Goal: Information Seeking & Learning: Learn about a topic

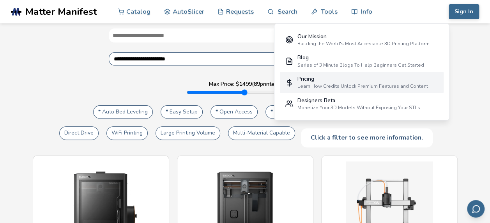
click at [321, 82] on div "Pricing Learn How Credits Unlock Premium Features and Content" at bounding box center [362, 82] width 130 height 13
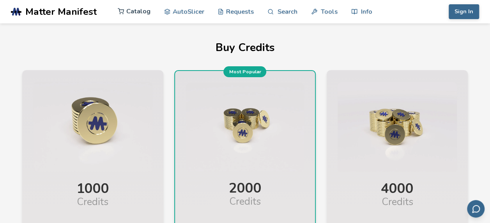
click at [138, 12] on link "Catalog" at bounding box center [134, 11] width 33 height 23
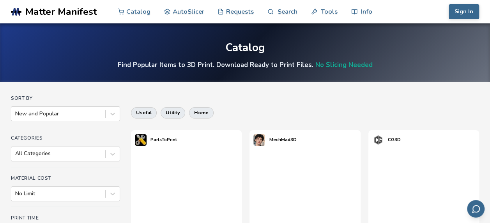
scroll to position [39, 0]
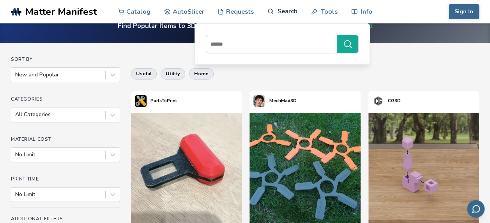
click at [270, 16] on link "Search" at bounding box center [282, 11] width 30 height 23
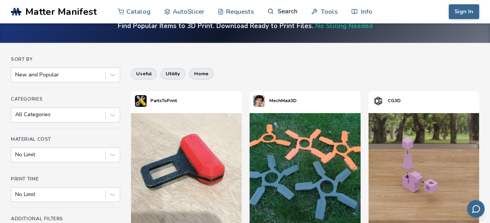
click at [275, 14] on link "Search" at bounding box center [282, 11] width 30 height 23
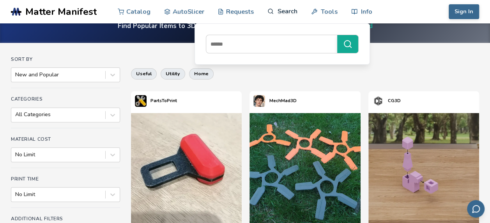
click at [269, 16] on link "Search" at bounding box center [282, 11] width 30 height 23
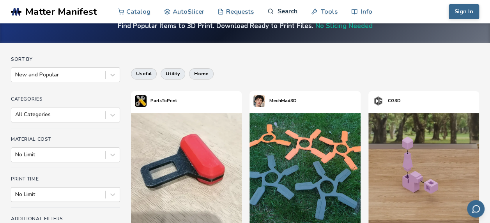
click at [273, 15] on link "Search" at bounding box center [282, 11] width 30 height 23
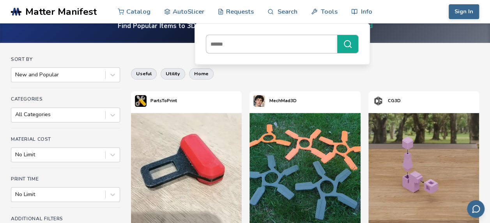
click at [259, 44] on input at bounding box center [269, 44] width 127 height 14
type input "**********"
click at [337, 35] on button "**********" at bounding box center [347, 44] width 21 height 18
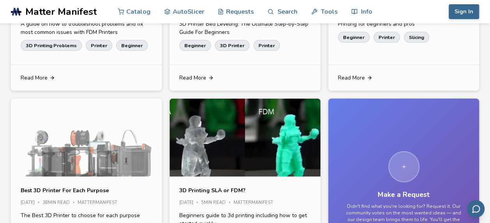
scroll to position [632, 0]
